Goal: Task Accomplishment & Management: Use online tool/utility

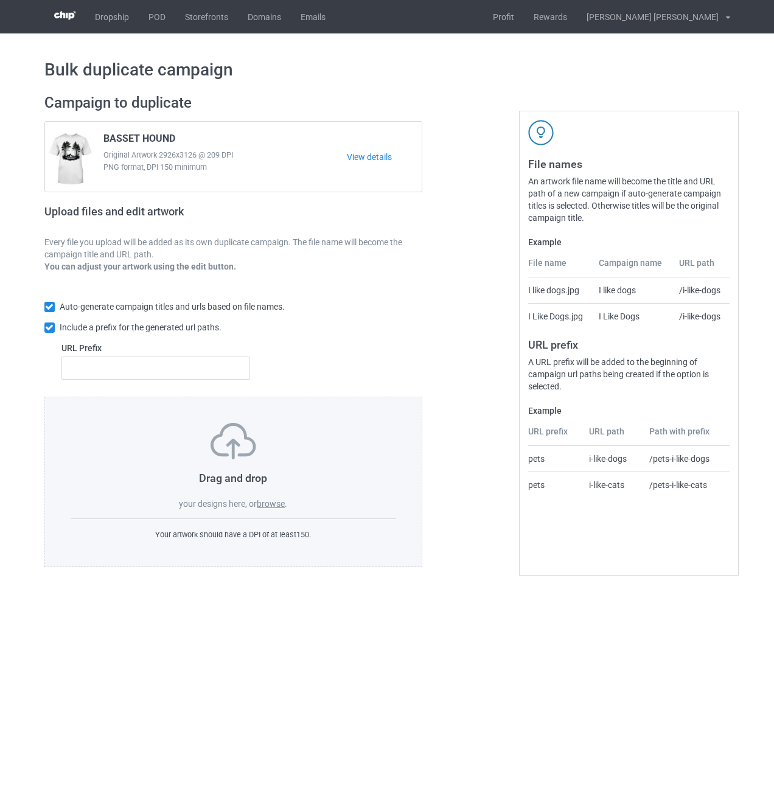
click at [282, 507] on label "browse" at bounding box center [271, 504] width 28 height 10
click at [0, 0] on input "browse" at bounding box center [0, 0] width 0 height 0
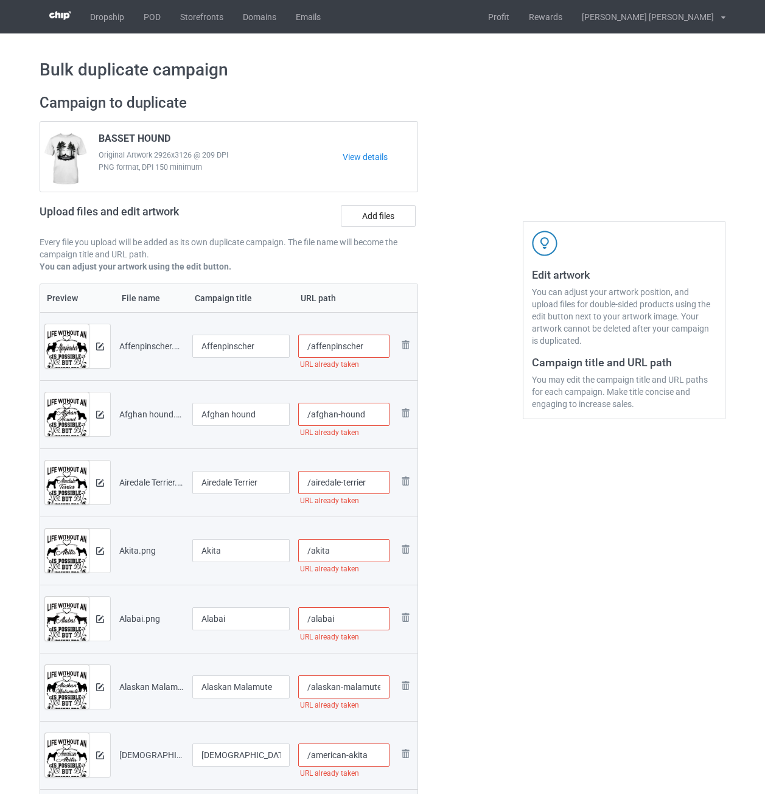
click at [372, 350] on input "/affenpinscher" at bounding box center [344, 346] width 92 height 23
drag, startPoint x: 380, startPoint y: 344, endPoint x: 362, endPoint y: 344, distance: 18.3
click at [362, 344] on input "/affenpinscher-lif2" at bounding box center [344, 346] width 92 height 23
type input "/affenpinscher-lif2"
click at [373, 416] on input "/afghan-hound" at bounding box center [344, 414] width 92 height 23
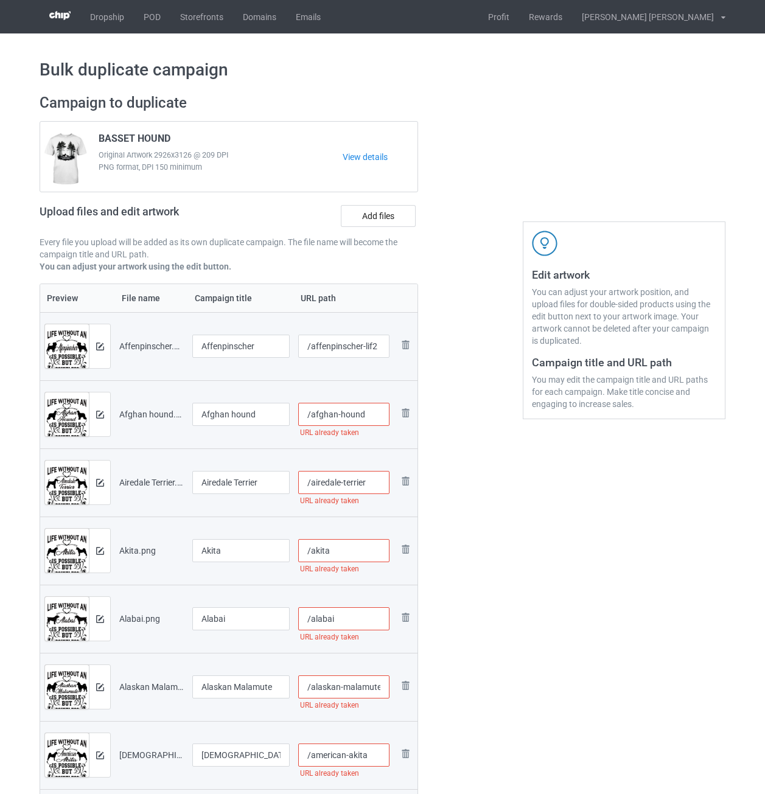
paste input "-lif2"
type input "/afghan-hound-lif2"
click at [375, 478] on input "/airedale-terrier" at bounding box center [344, 482] width 92 height 23
paste input "-lif2"
type input "/airedale-terrier-lif2"
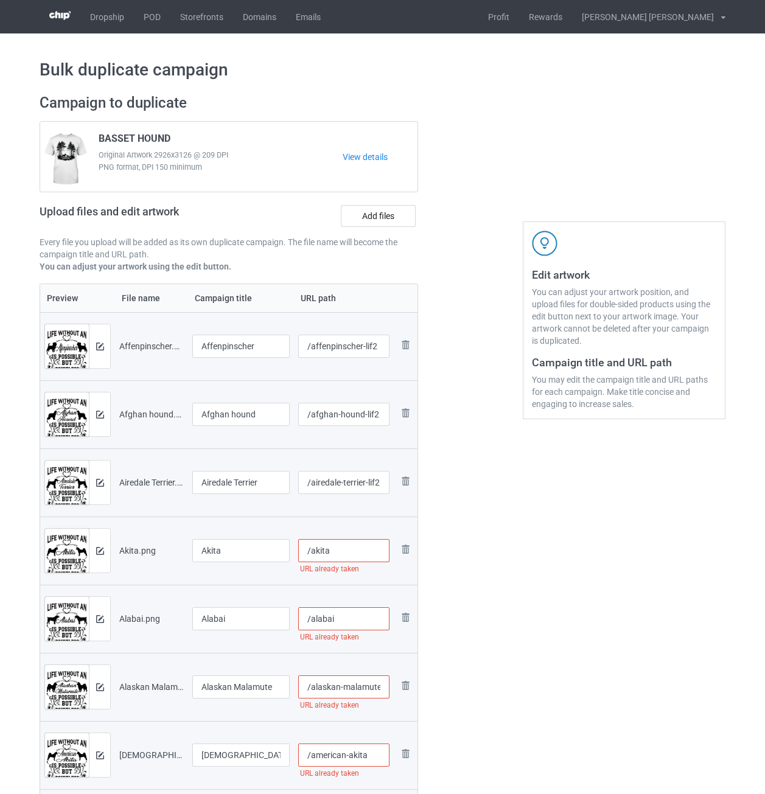
click at [355, 544] on input "/akita" at bounding box center [344, 550] width 92 height 23
paste input "-lif2"
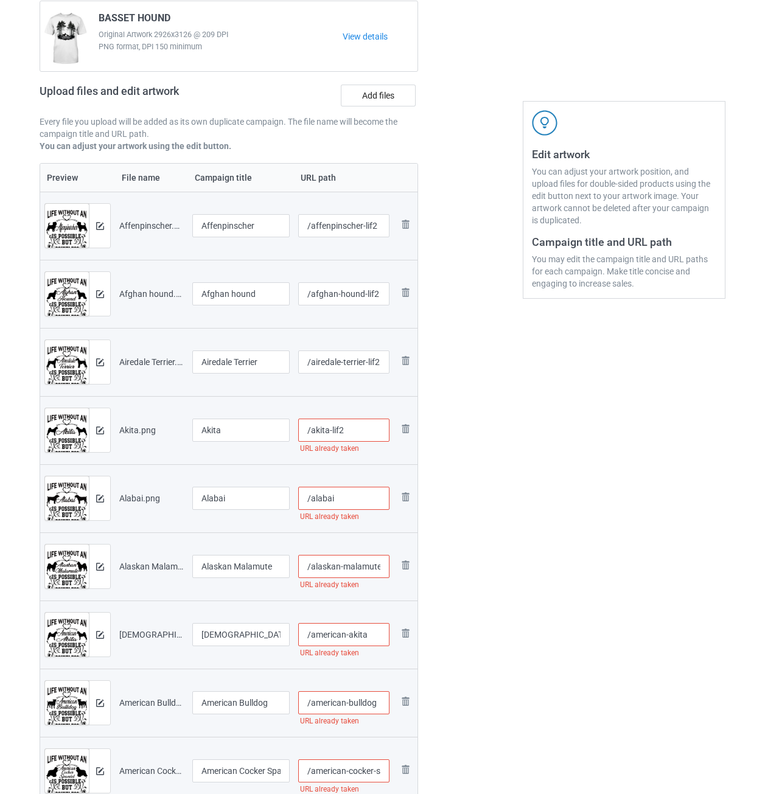
scroll to position [122, 0]
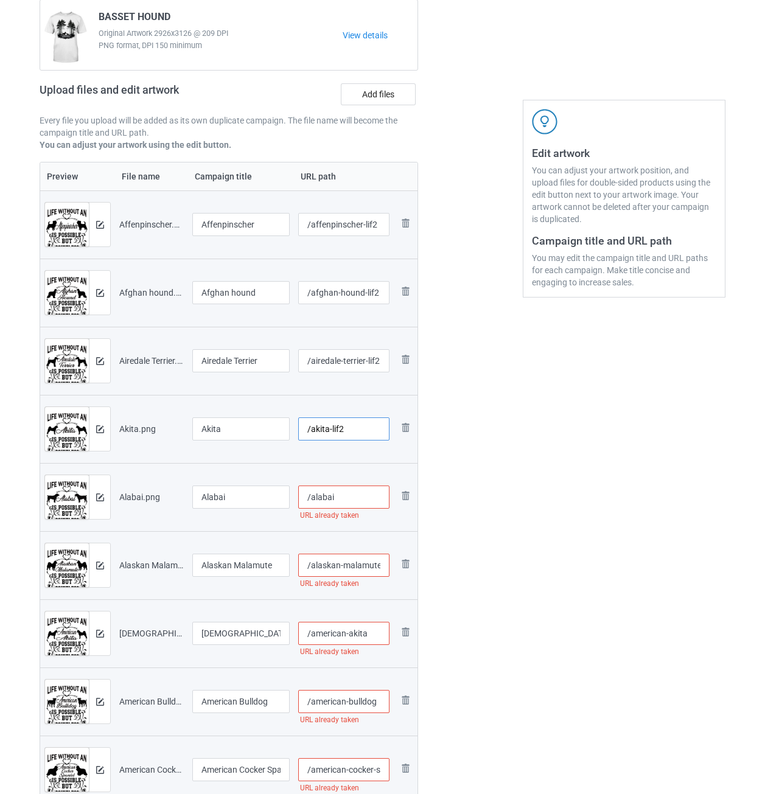
type input "/akita-lif2"
click at [352, 499] on input "/alabai" at bounding box center [344, 496] width 92 height 23
paste input "-lif2"
type input "/alabai-lif2"
click at [347, 560] on input "/alaskan-malamute" at bounding box center [344, 564] width 92 height 23
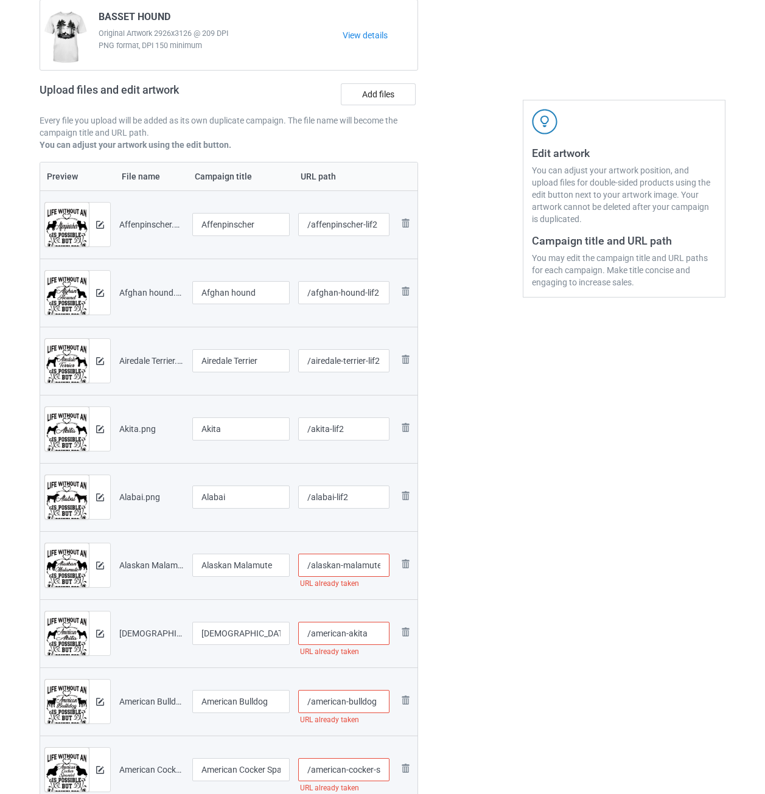
paste input "-lif2"
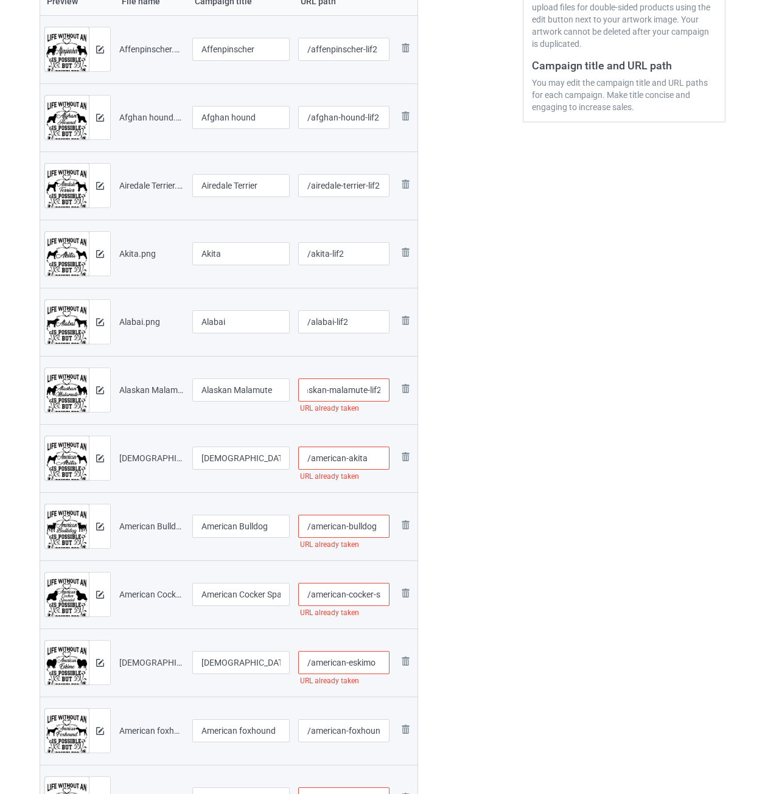
scroll to position [304, 0]
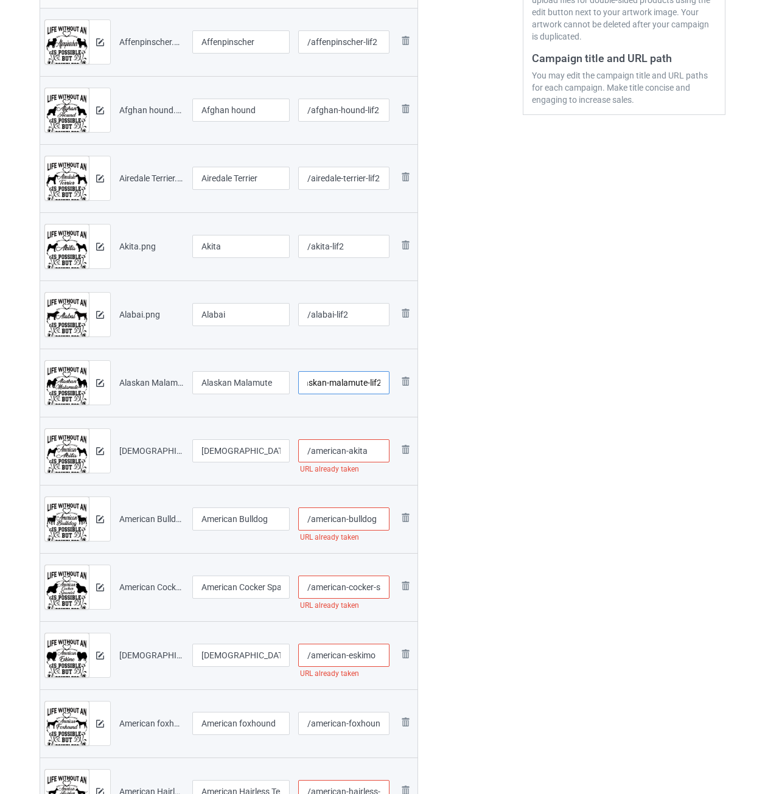
type input "/alaskan-malamute-lif2"
click at [372, 448] on input "/american-akita" at bounding box center [344, 450] width 92 height 23
paste input "-lif2"
type input "/american-akita-lif2"
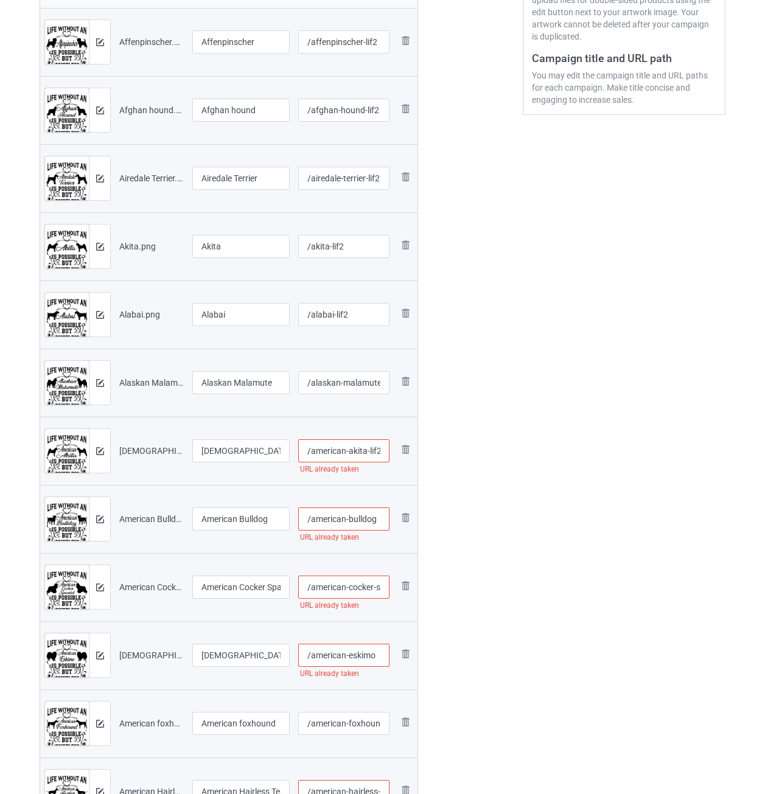
click at [379, 511] on input "/american-bulldog" at bounding box center [344, 518] width 92 height 23
paste input "-lif2"
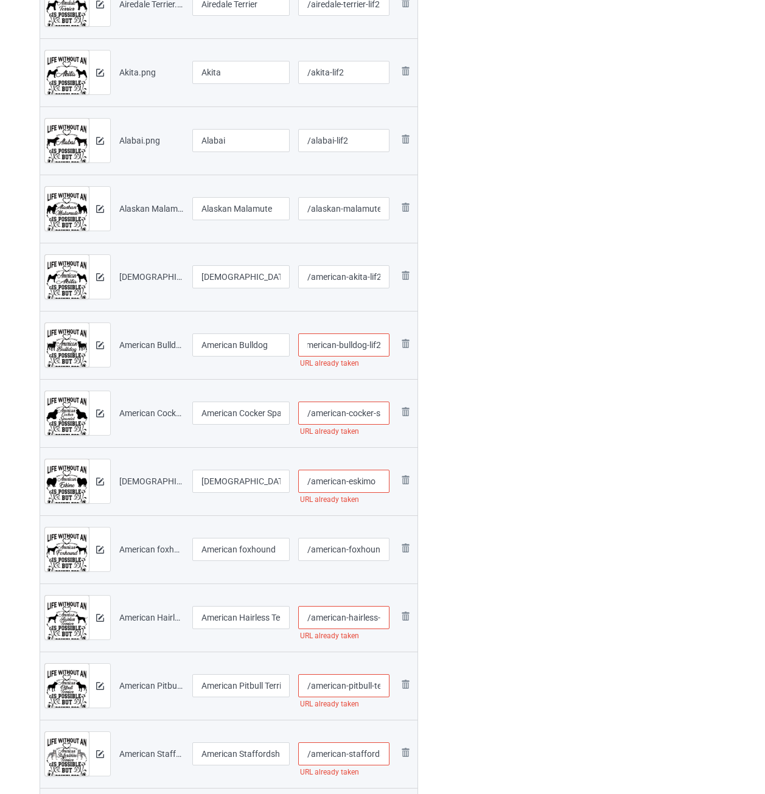
scroll to position [487, 0]
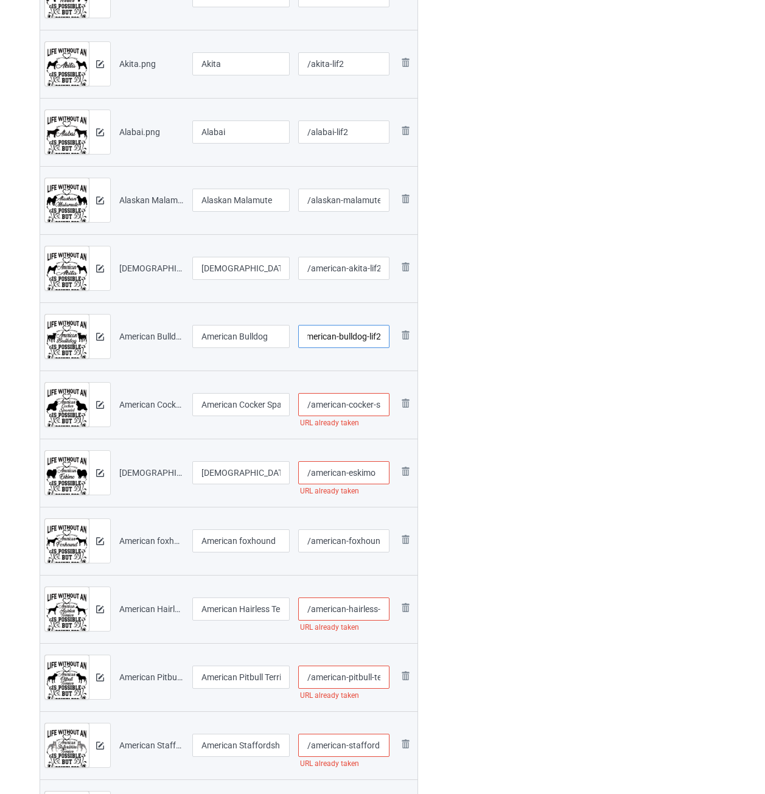
type input "/american-bulldog-lif2"
click at [359, 403] on input "/american-cocker-spaniel" at bounding box center [344, 404] width 92 height 23
paste input "-lif2"
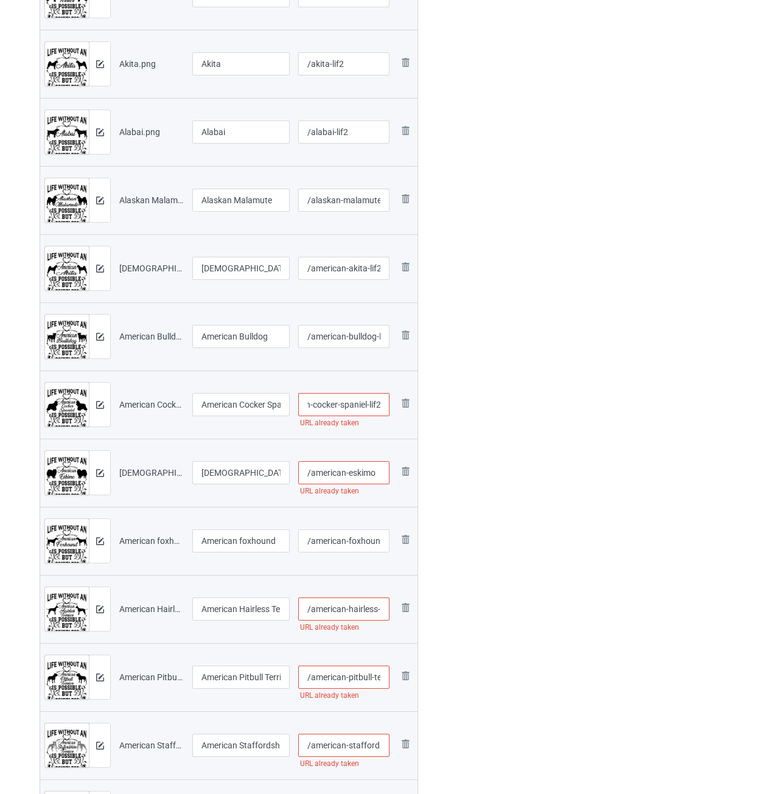
type input "/american-cocker-spaniel-lif2"
click at [380, 472] on input "/american-eskimo" at bounding box center [344, 472] width 92 height 23
paste input "-lif2"
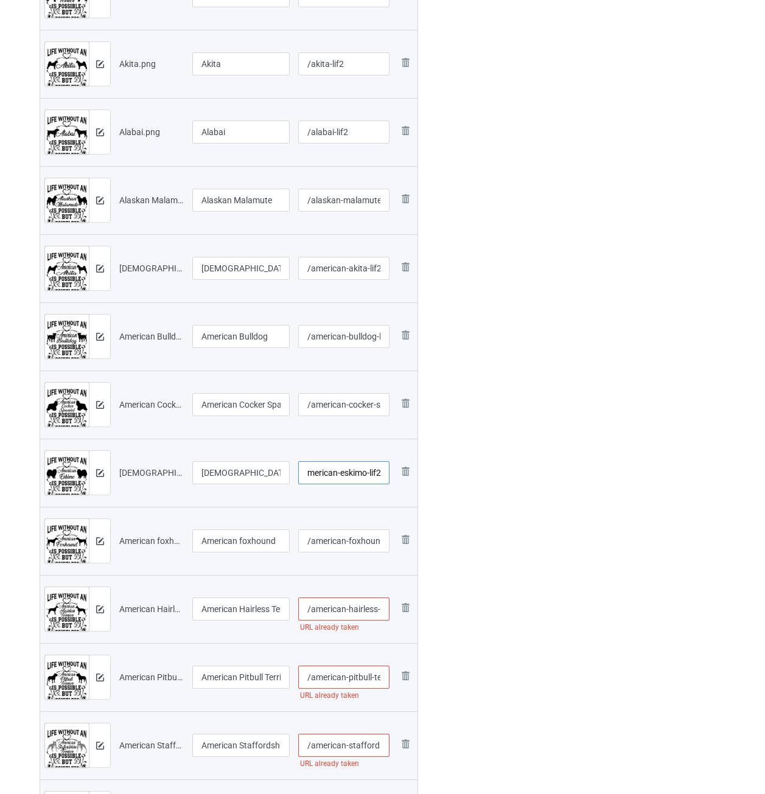
type input "/american-eskimo-lif2"
click at [342, 543] on input "/american-foxhound" at bounding box center [344, 540] width 92 height 23
paste input "-lif2"
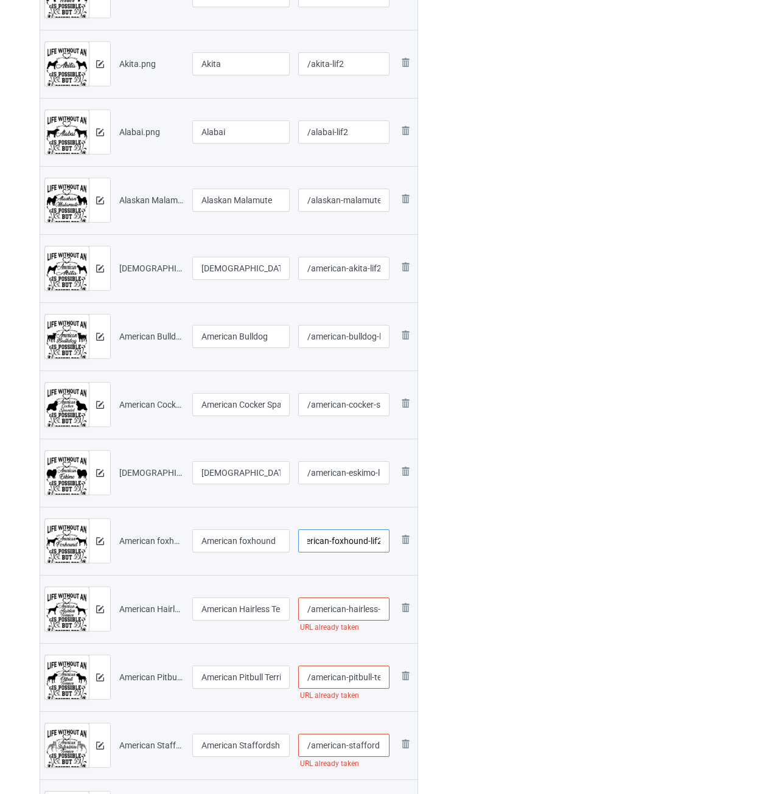
type input "/american-foxhound-lif2"
click at [350, 612] on input "/american-hairless-terrier" at bounding box center [344, 608] width 92 height 23
paste input "-lif2"
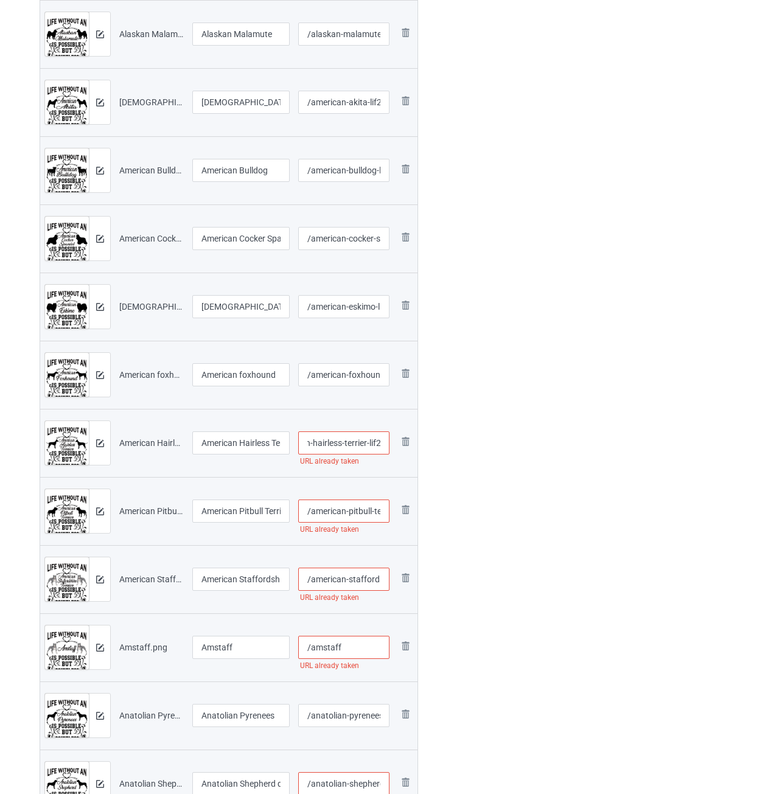
scroll to position [669, 0]
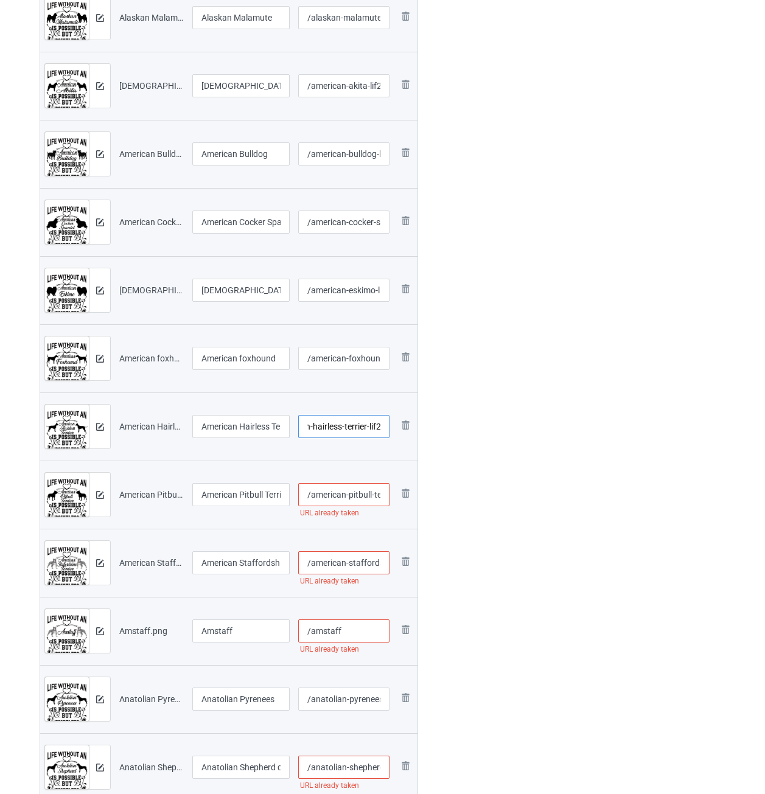
type input "/american-hairless-terrier-lif2"
click at [362, 498] on input "/american-pitbull-terrier" at bounding box center [344, 494] width 92 height 23
paste input "-lif2"
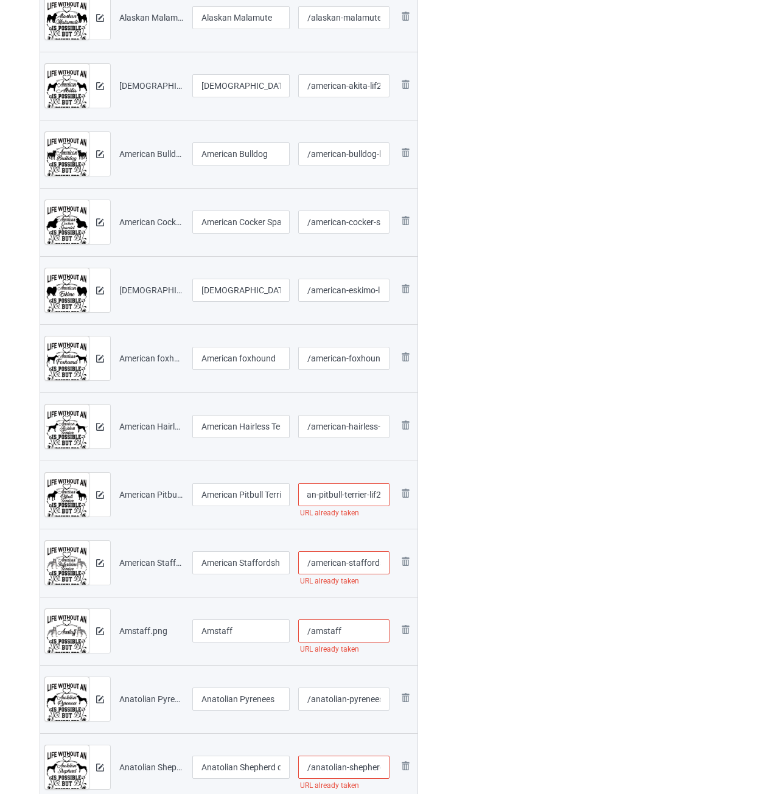
type input "/american-pitbull-terrier-lif2"
click at [342, 558] on input "/american-staffordshire-terrier" at bounding box center [344, 562] width 92 height 23
paste input "-lif2"
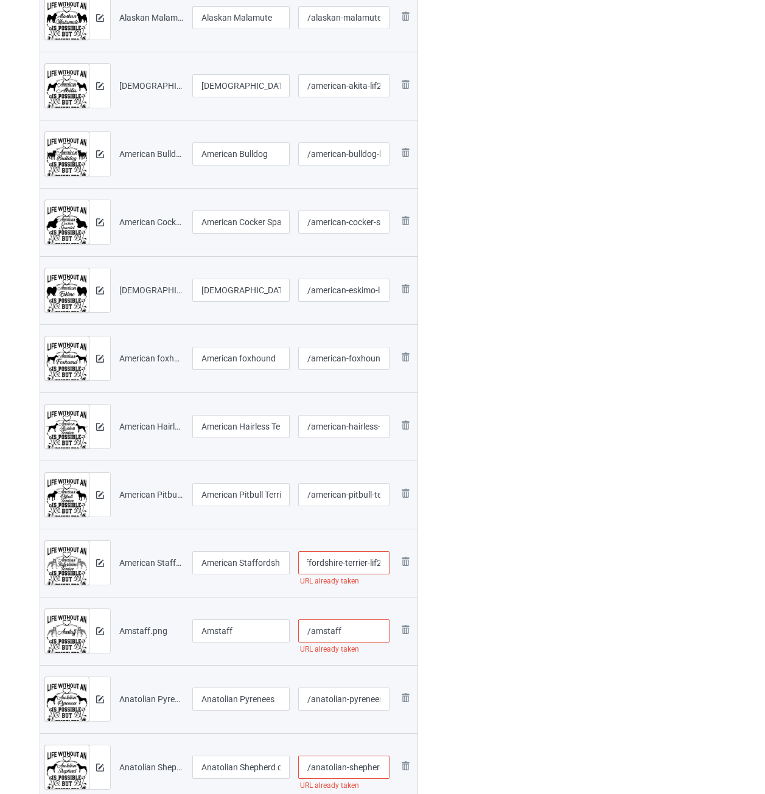
type input "/american-staffordshire-terrier-lif2"
click at [355, 626] on input "/amstaff" at bounding box center [344, 630] width 92 height 23
paste input "-lif2"
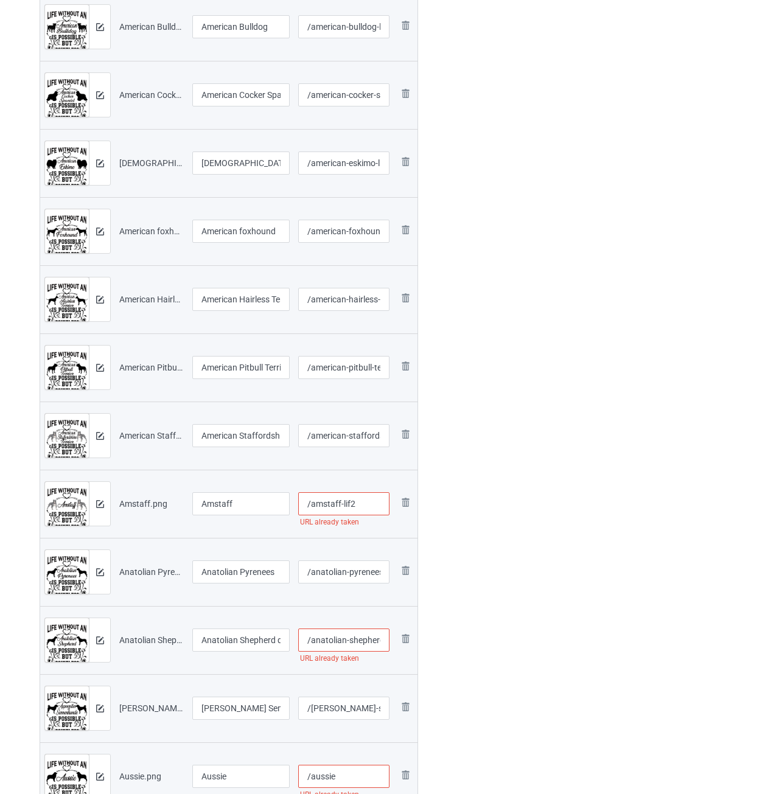
scroll to position [852, 0]
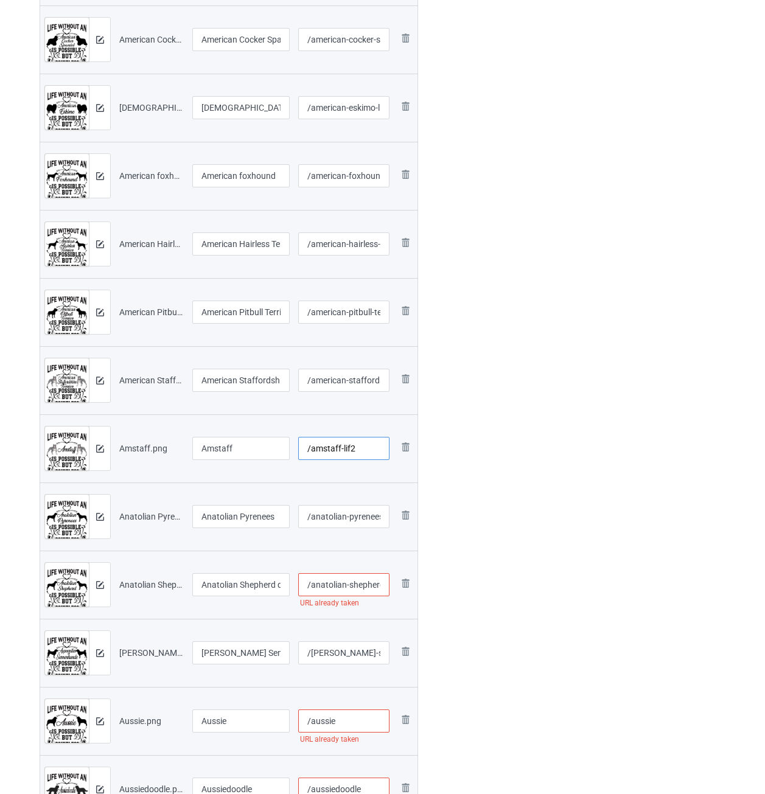
type input "/amstaff-lif2"
click at [339, 515] on input "/anatolian-pyrenees" at bounding box center [344, 516] width 92 height 23
paste input "-lif2"
type input "/anatolian-pyrenees-lif2"
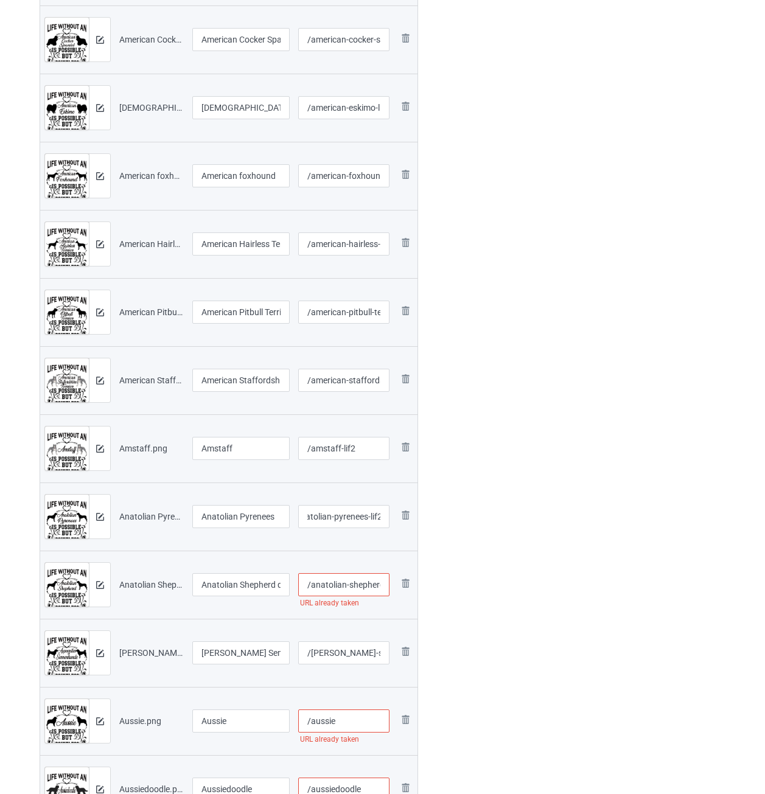
drag, startPoint x: 344, startPoint y: 583, endPoint x: 345, endPoint y: 576, distance: 6.8
click at [345, 577] on input "/anatolian-shepherd-dog" at bounding box center [344, 584] width 92 height 23
paste input "-lif2"
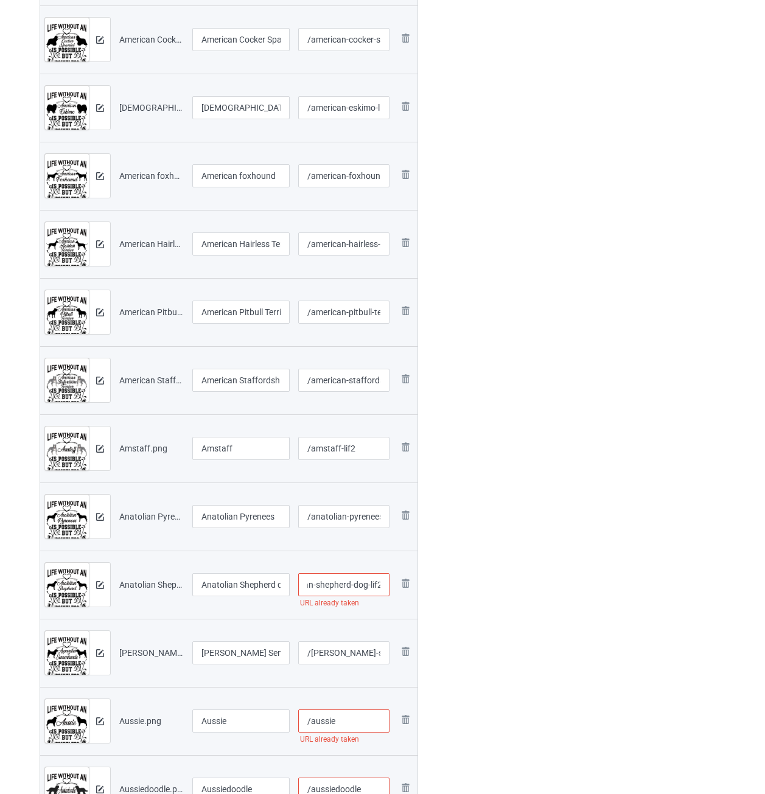
type input "/anatolian-shepherd-dog-lif2"
click at [353, 656] on input "/[PERSON_NAME]-sennenhunde" at bounding box center [344, 652] width 92 height 23
paste input "-lif2"
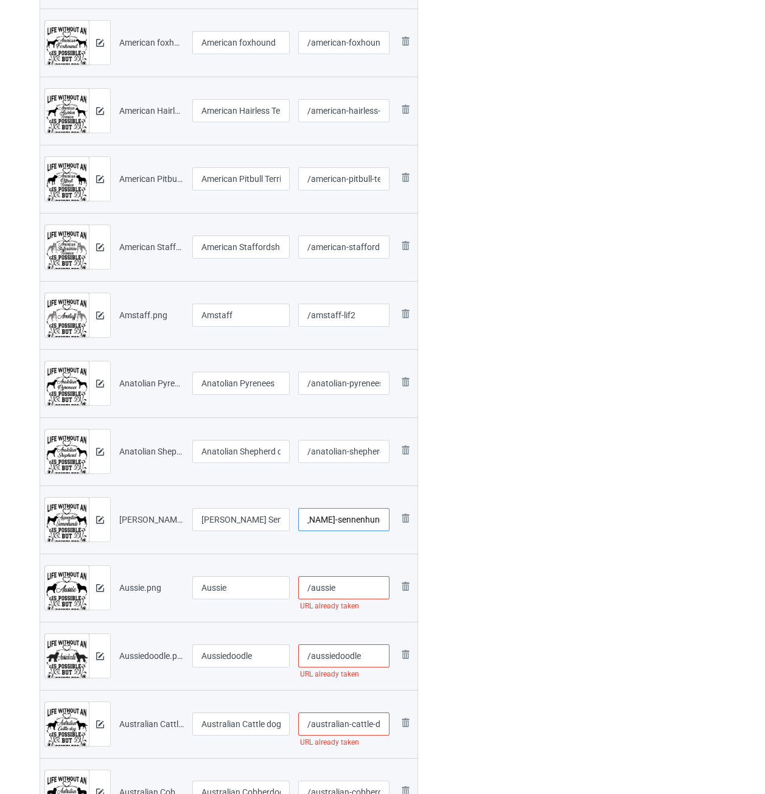
scroll to position [1034, 0]
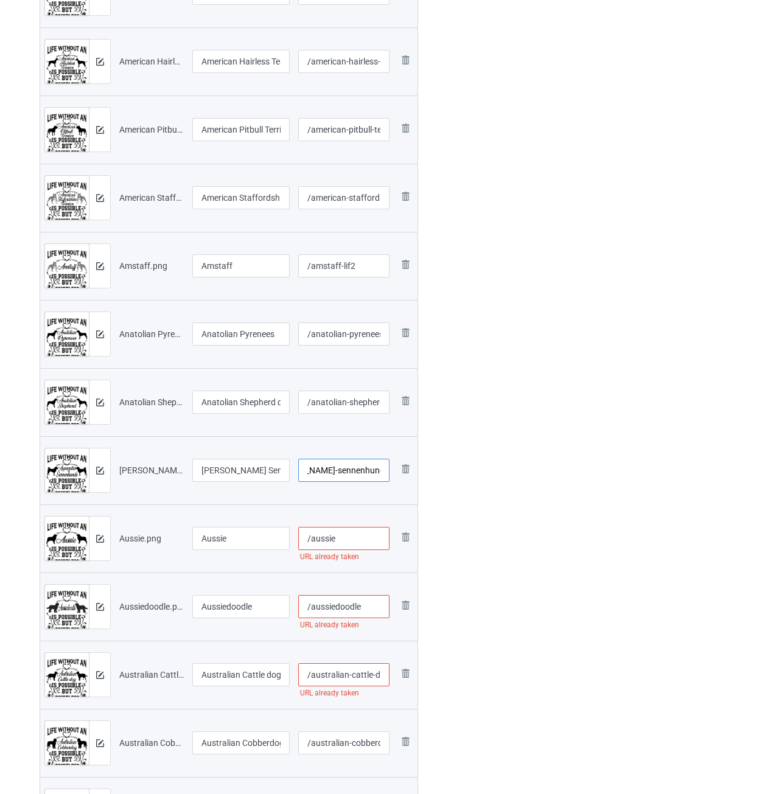
type input "/[PERSON_NAME]-sennenhunde-lif2"
click at [355, 540] on input "/aussie" at bounding box center [344, 538] width 92 height 23
paste input "-lif2"
type input "/aussie-lif2"
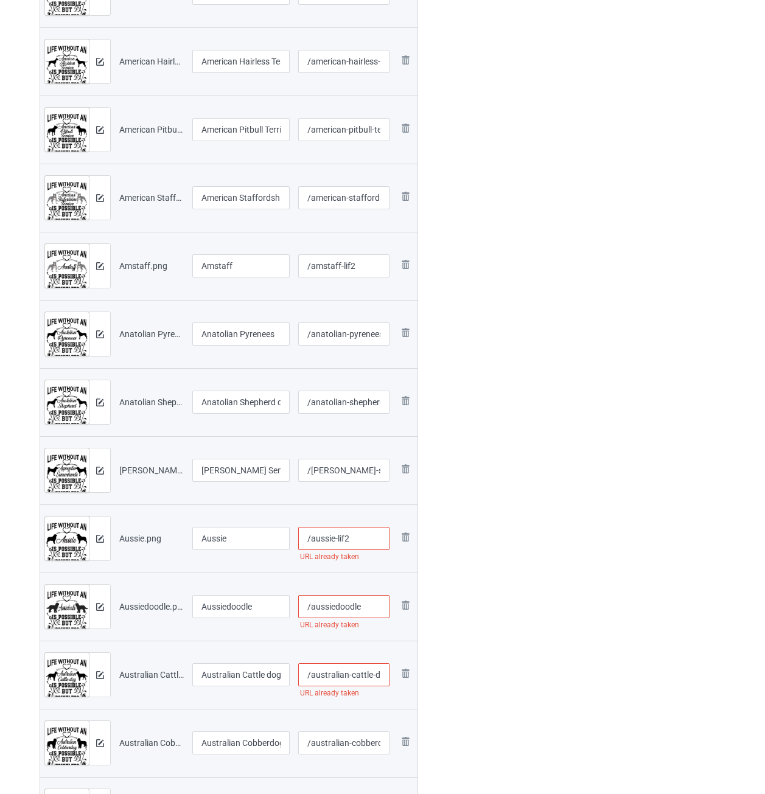
click at [370, 600] on input "/aussiedoodle" at bounding box center [344, 606] width 92 height 23
paste input "-lif2"
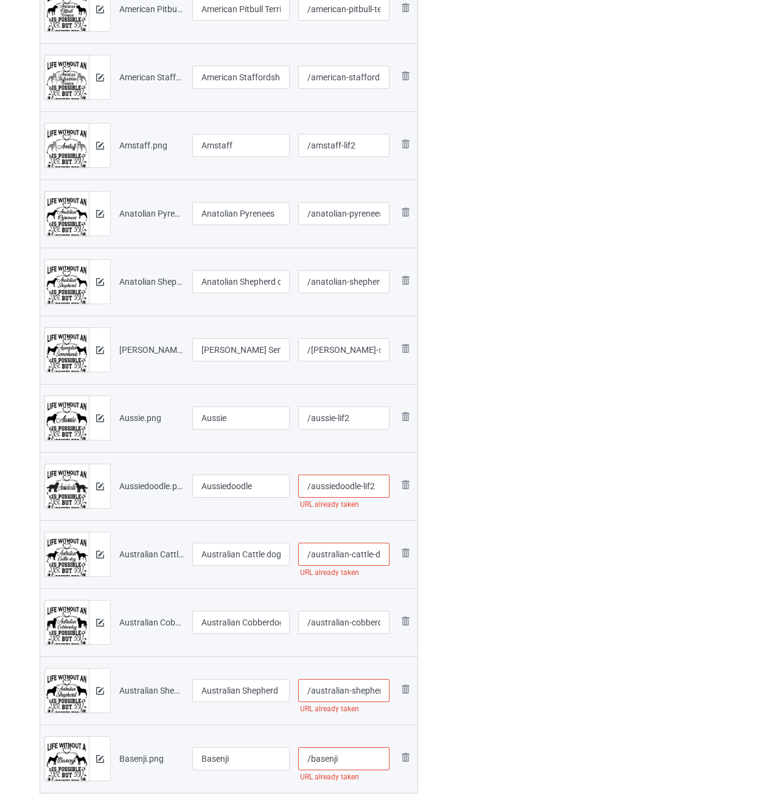
scroll to position [1156, 0]
type input "/aussiedoodle-lif2"
click at [361, 550] on input "/australian-cattle-dog" at bounding box center [344, 552] width 92 height 23
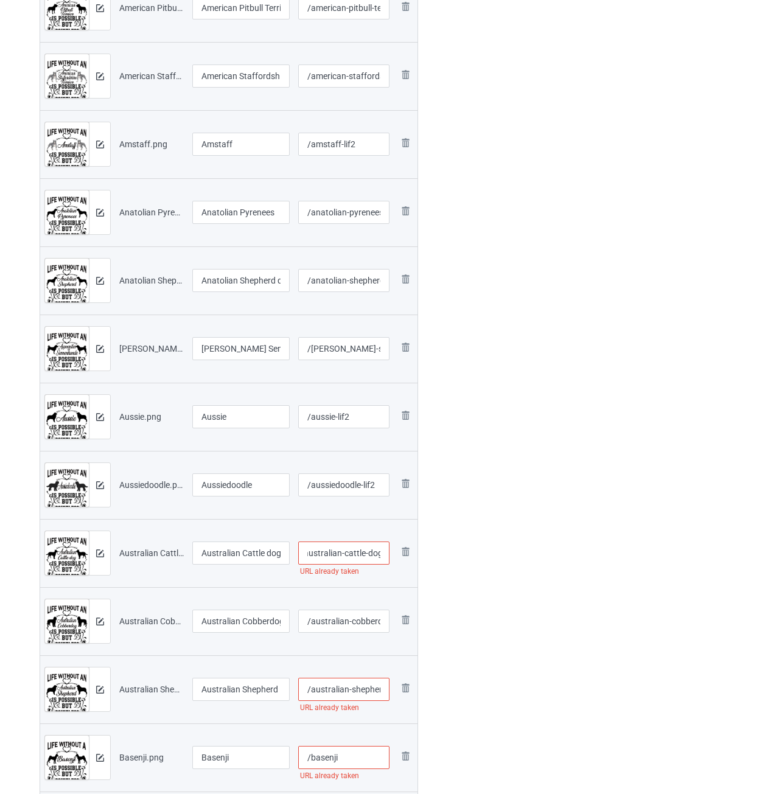
paste input "-lif2"
type input "/australian-cattle-dog-lif2"
click at [360, 625] on input "/australian-cobberdog" at bounding box center [344, 620] width 92 height 23
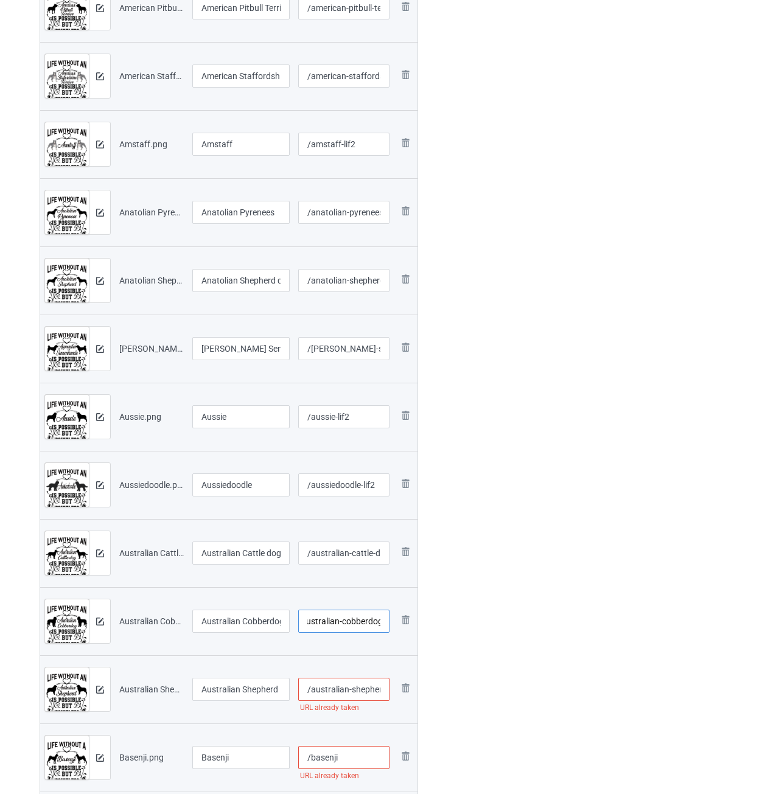
paste input "-lif2"
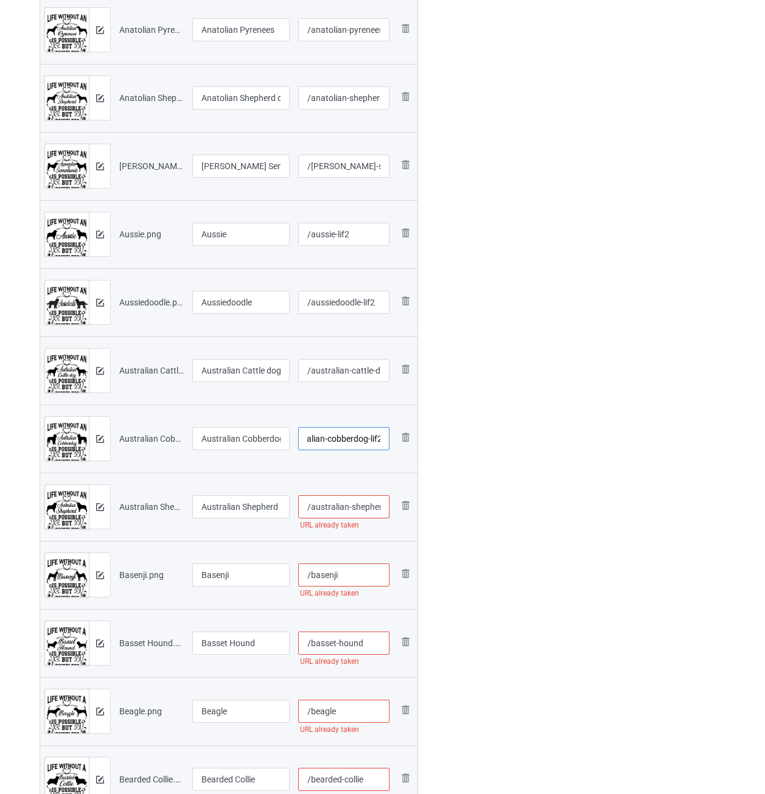
type input "/australian-cobberdog-lif2"
click at [353, 509] on input "/australian-shepherd" at bounding box center [344, 506] width 92 height 23
paste input "-lif2"
type input "/australian-shepherd-lif2"
click at [352, 570] on input "/basenji" at bounding box center [344, 574] width 92 height 23
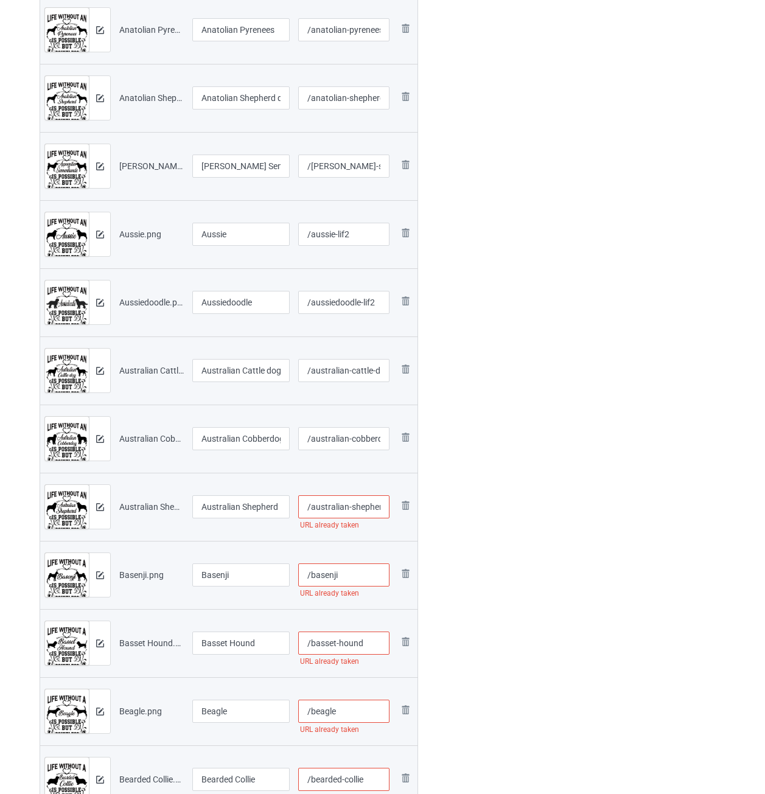
paste input "-lif2"
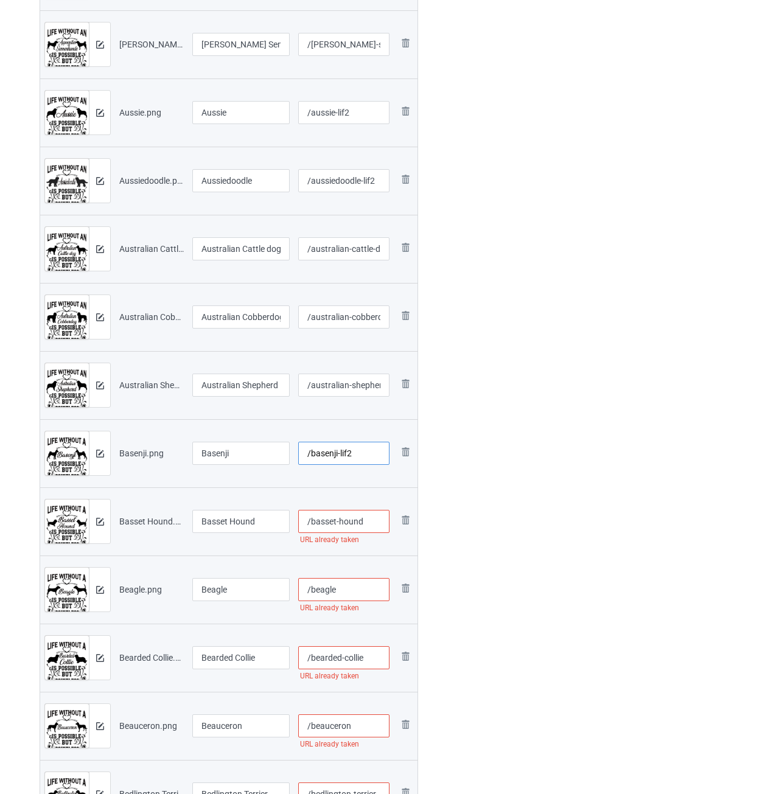
type input "/basenji-lif2"
click at [375, 519] on input "/basset-hound" at bounding box center [344, 521] width 92 height 23
paste input "-lif2"
type input "/basset-hound-lif2"
click at [362, 587] on input "/beagle" at bounding box center [344, 589] width 92 height 23
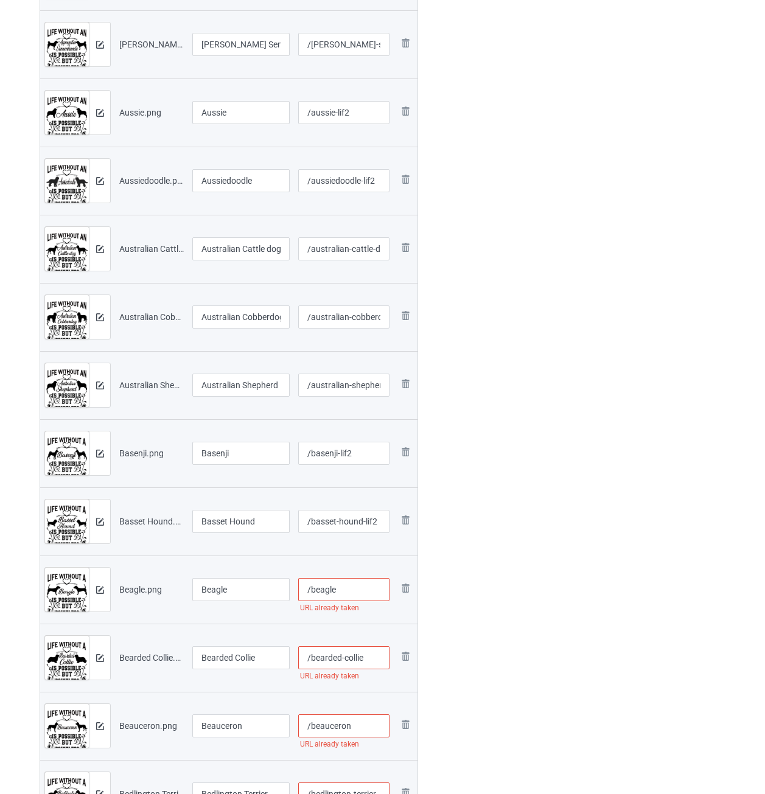
paste input "-lif2"
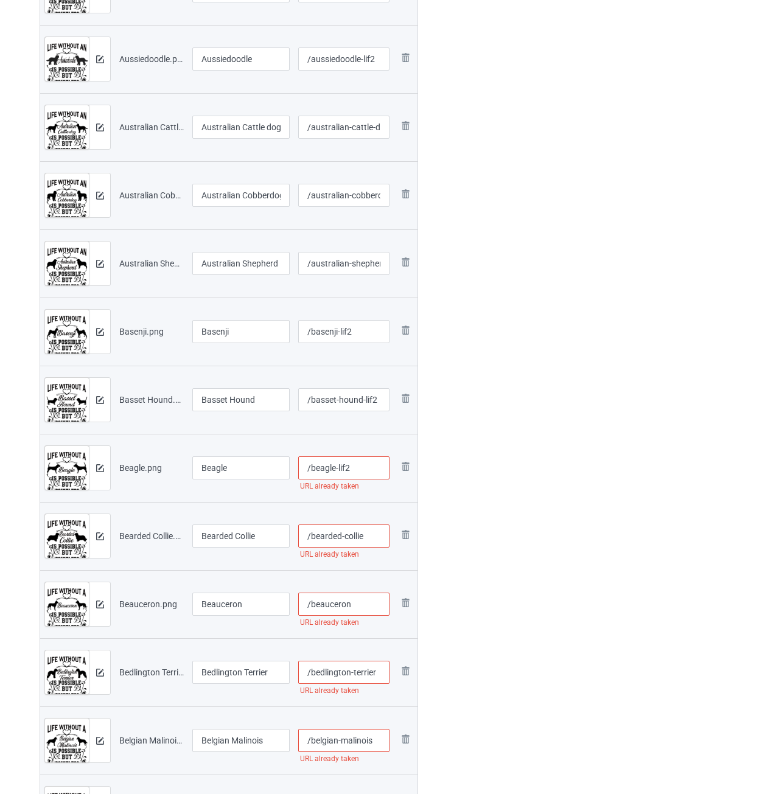
type input "/beagle-lif2"
click at [380, 541] on input "/bearded-collie" at bounding box center [344, 535] width 92 height 23
paste input "-lif2"
type input "/bearded-collie-lif2"
click at [369, 597] on input "/beauceron" at bounding box center [344, 603] width 92 height 23
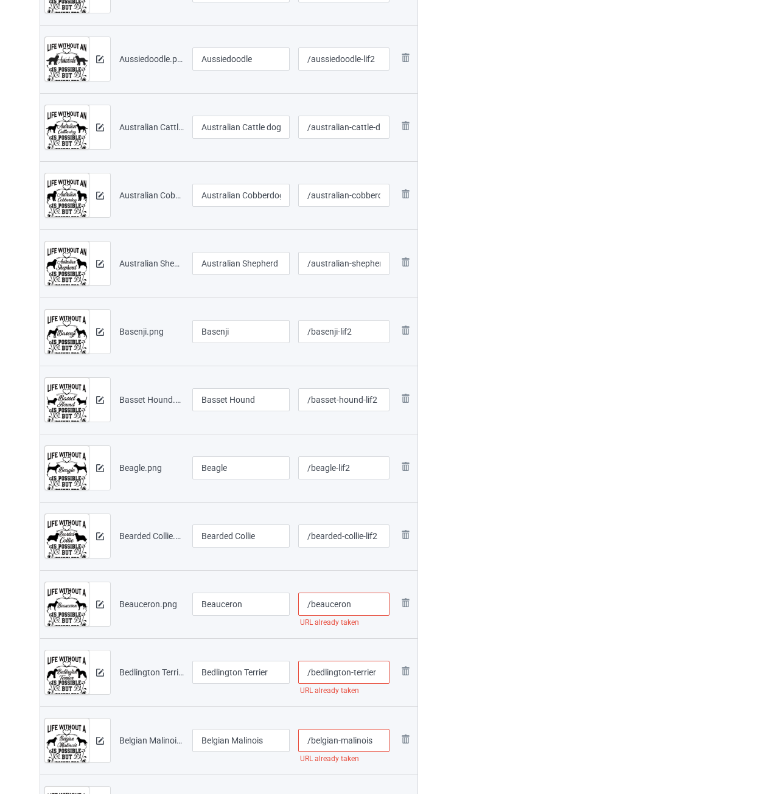
paste input "-lif2"
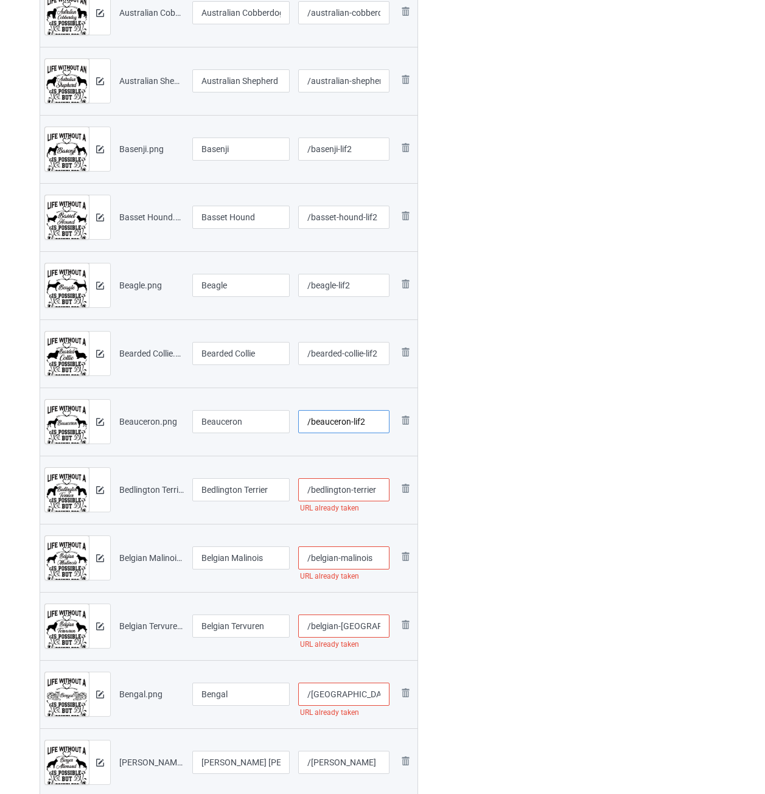
type input "/beauceron-lif2"
click at [379, 494] on input "/bedlington-terrier" at bounding box center [344, 489] width 92 height 23
paste input "-lif2"
type input "/bedlington-terrier-lif2"
click at [380, 558] on input "/belgian-malinois" at bounding box center [344, 557] width 92 height 23
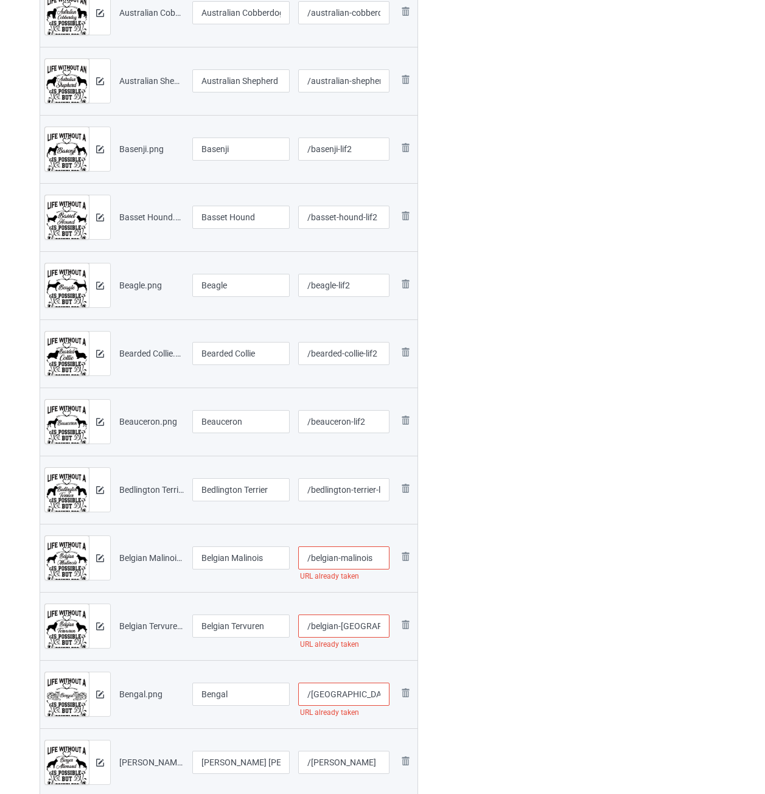
paste input "-lif2"
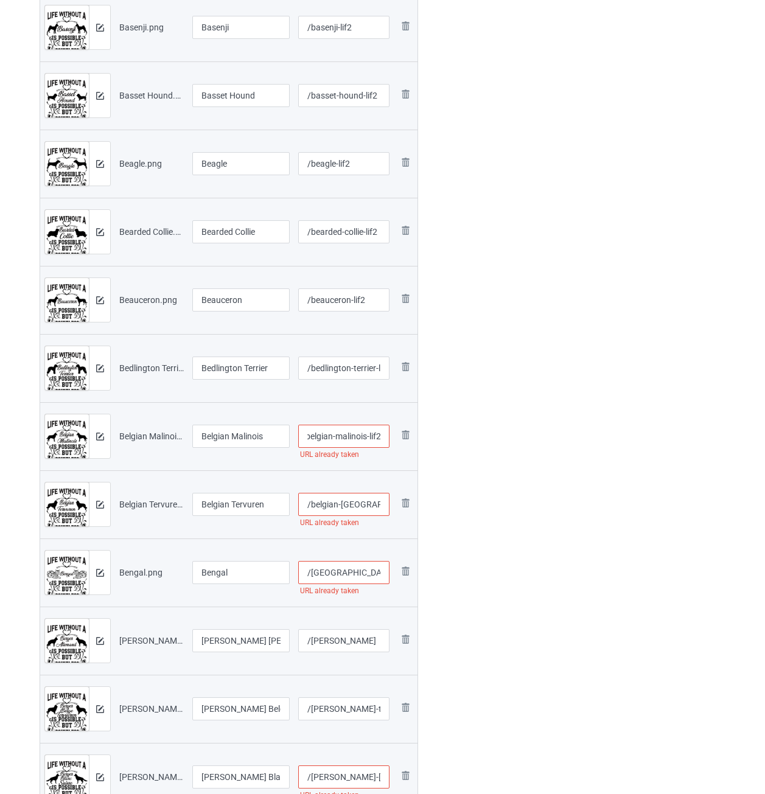
type input "/belgian-malinois-lif2"
click at [374, 507] on input "/belgian-[GEOGRAPHIC_DATA]" at bounding box center [344, 504] width 92 height 23
paste input "-lif2"
type input "/belgian-tervuren-lif2"
click at [369, 570] on input "/[GEOGRAPHIC_DATA]" at bounding box center [344, 572] width 92 height 23
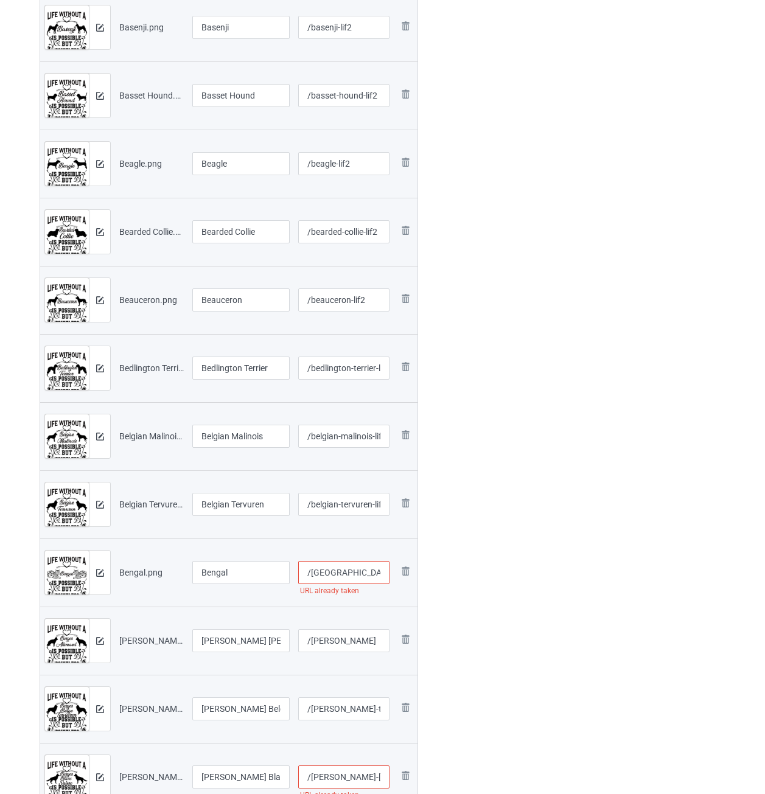
paste
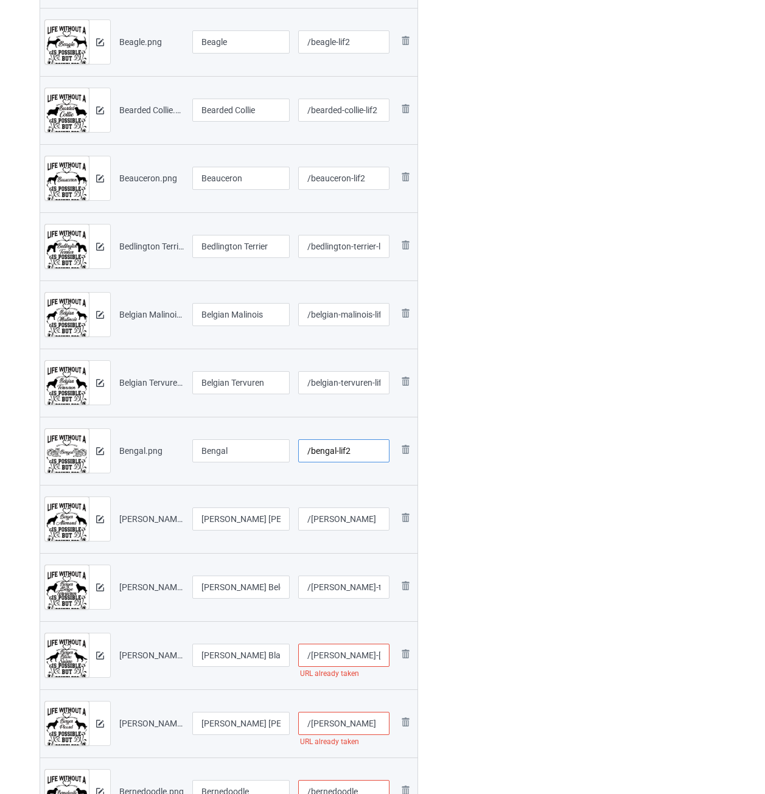
type input "/bengal-lif2"
click at [375, 520] on input "/[PERSON_NAME]" at bounding box center [344, 518] width 92 height 23
type input "/[PERSON_NAME]-lif2"
click at [364, 588] on input "/[PERSON_NAME]-tervueren" at bounding box center [344, 586] width 92 height 23
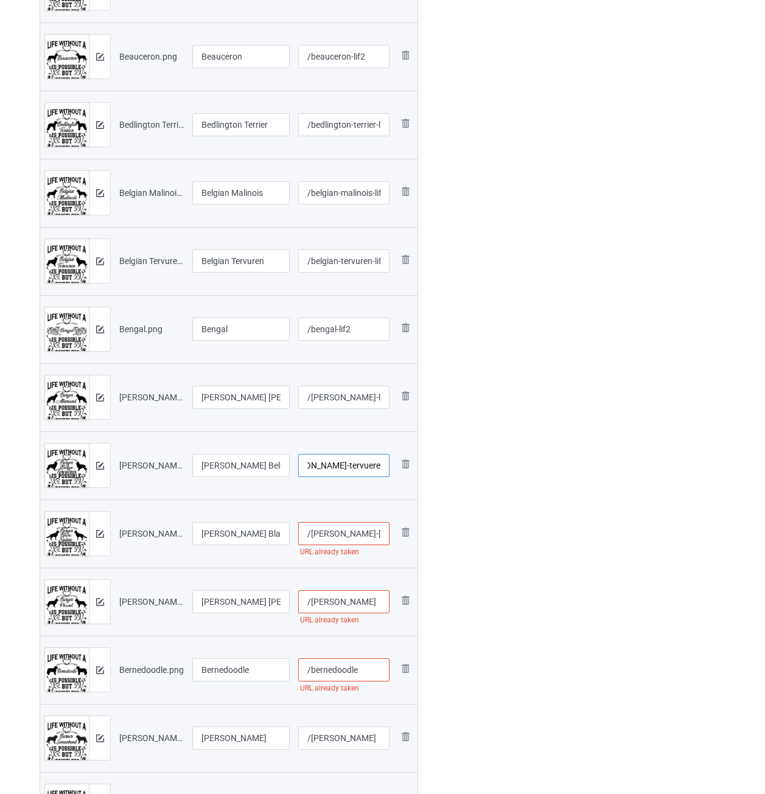
type input "/[PERSON_NAME]-tervueren-lif2"
click at [358, 535] on input "/[PERSON_NAME]-[GEOGRAPHIC_DATA]" at bounding box center [344, 533] width 92 height 23
type input "/[PERSON_NAME]-[GEOGRAPHIC_DATA]-lif2"
click at [370, 602] on input "/[PERSON_NAME]" at bounding box center [344, 601] width 92 height 23
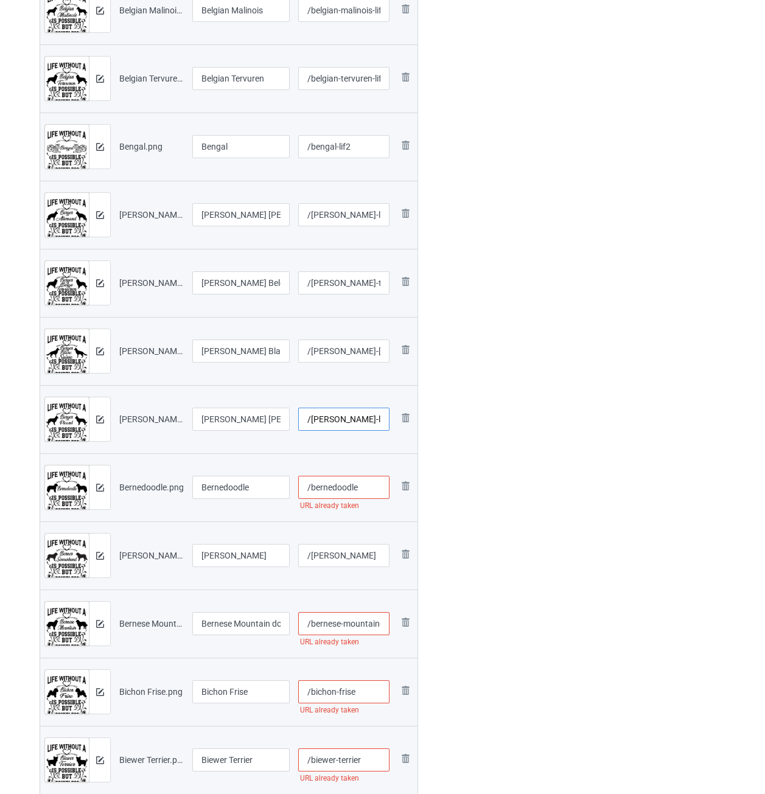
type input "/[PERSON_NAME]-lif2"
click at [367, 488] on input "/bernedoodle" at bounding box center [344, 487] width 92 height 23
type input "/bernedoodle-lif2"
click at [335, 557] on input "/[PERSON_NAME]" at bounding box center [344, 555] width 92 height 23
type input "/[PERSON_NAME]-lif2"
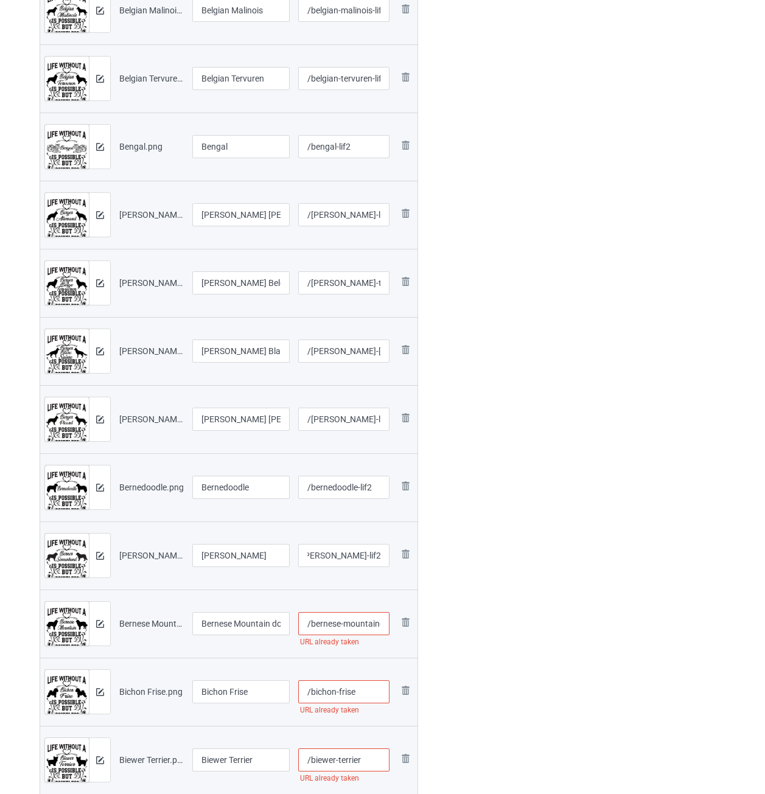
click at [347, 624] on input "/bernese-mountain-dog" at bounding box center [344, 623] width 92 height 23
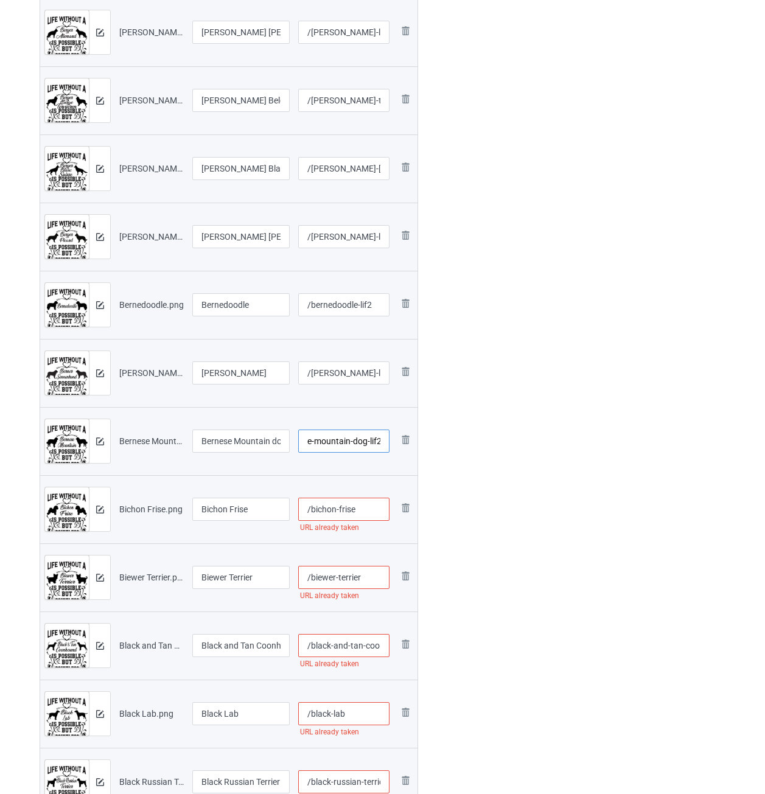
type input "/bernese-mountain-dog-lif2"
click at [376, 508] on input "/bichon-frise" at bounding box center [344, 509] width 92 height 23
type input "/bichon-frise-lif2"
click at [373, 574] on input "/biewer-terrier" at bounding box center [344, 577] width 92 height 23
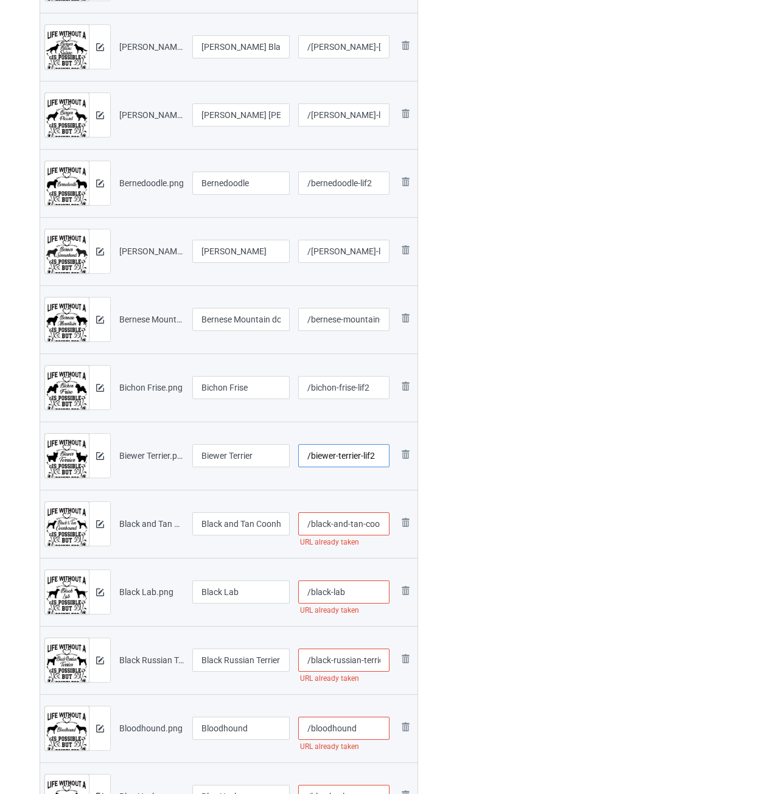
type input "/biewer-terrier-lif2"
click at [371, 527] on input "/black-and-tan-coonhound" at bounding box center [344, 523] width 92 height 23
type input "/black-and-tan-coonhound-lif2"
click at [370, 588] on input "/black-lab" at bounding box center [344, 591] width 92 height 23
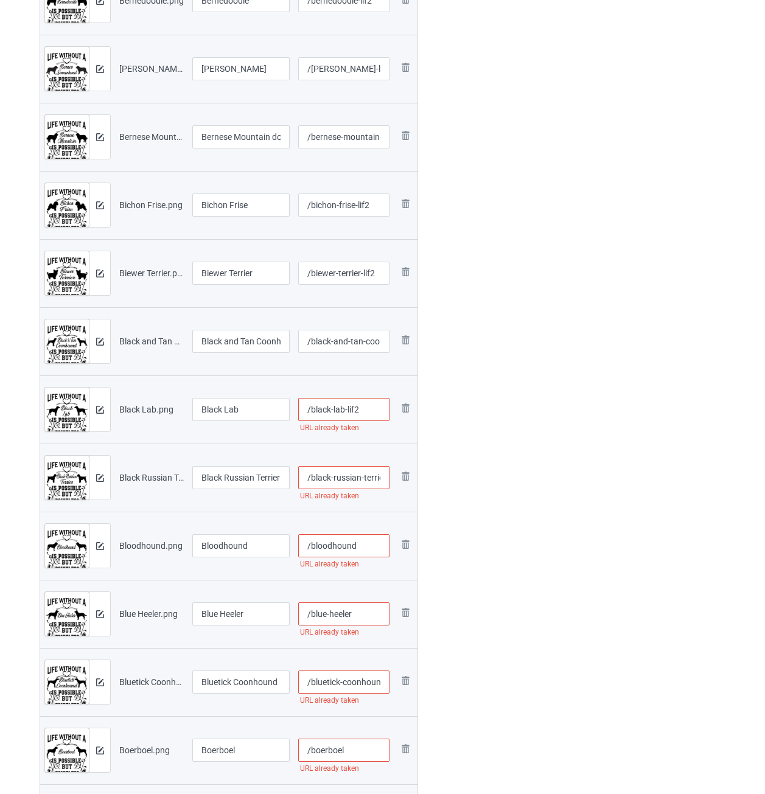
type input "/black-lab-lif2"
click at [366, 480] on input "/black-russian-terrier" at bounding box center [344, 477] width 92 height 23
type input "/black-russian-terrier-lif2"
click at [367, 546] on input "/bloodhound" at bounding box center [344, 545] width 92 height 23
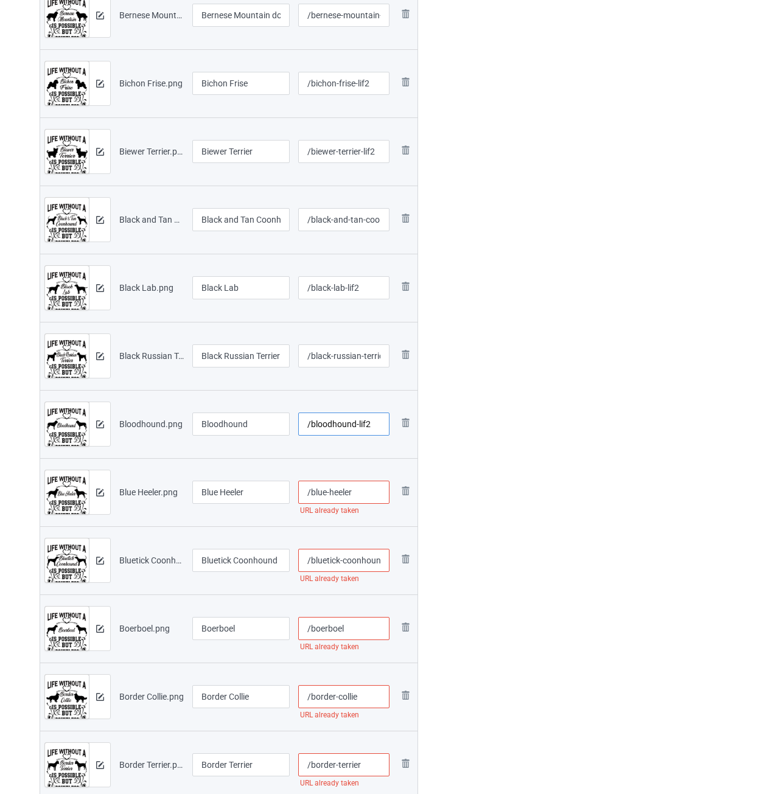
type input "/bloodhound-lif2"
click at [372, 491] on input "/blue-heeler" at bounding box center [344, 492] width 92 height 23
type input "/blue-heeler-lif2"
click at [357, 558] on input "/bluetick-coonhound" at bounding box center [344, 560] width 92 height 23
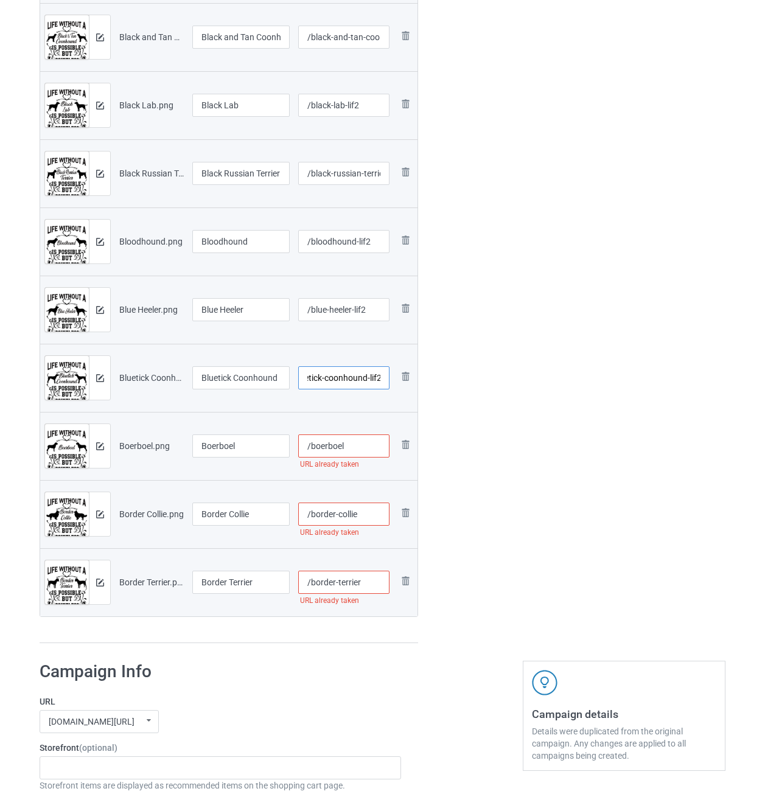
type input "/bluetick-coonhound-lif2"
click at [368, 449] on input "/boerboel" at bounding box center [344, 445] width 92 height 23
type input "/boerboel-lif2"
click at [364, 510] on input "/border-collie" at bounding box center [344, 513] width 92 height 23
type input "/border-collie-lif2"
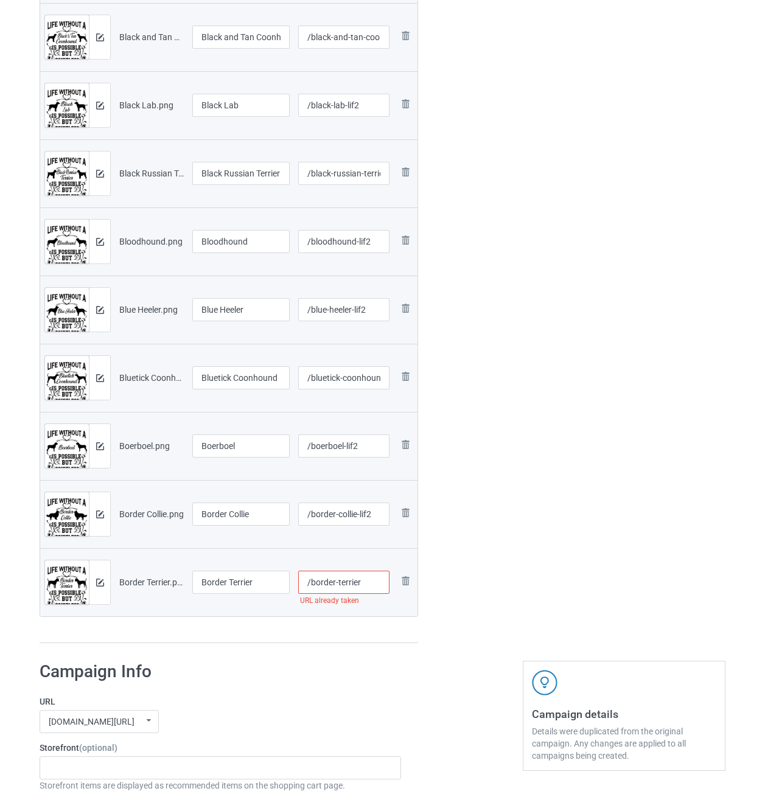
click at [365, 579] on input "/border-terrier" at bounding box center [344, 582] width 92 height 23
type input "/border-terrier-lif2"
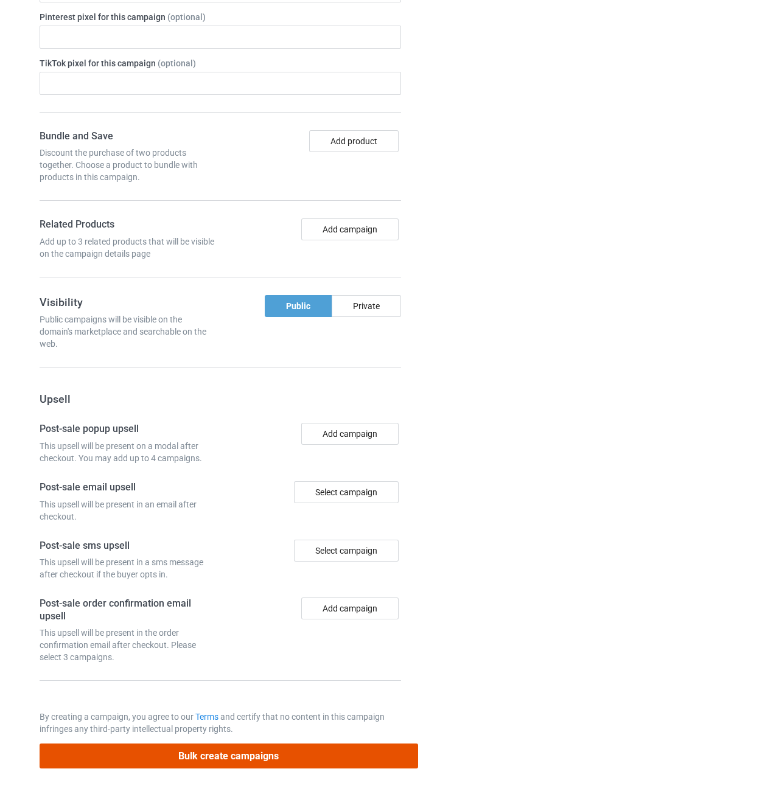
click at [361, 756] on button "Bulk create campaigns" at bounding box center [229, 755] width 378 height 25
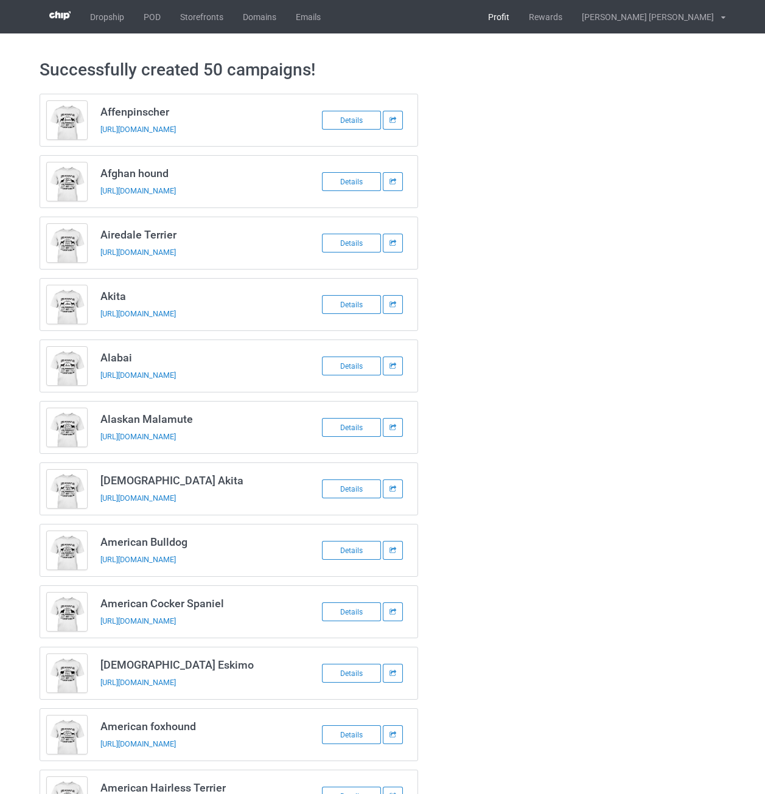
click at [519, 19] on link "Profit" at bounding box center [498, 16] width 41 height 33
